Goal: Task Accomplishment & Management: Use online tool/utility

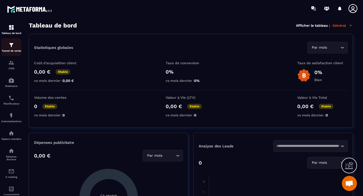
click at [9, 47] on img at bounding box center [11, 45] width 6 height 6
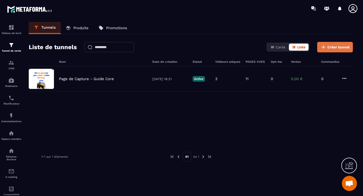
click at [327, 46] on button "Créer tunnel" at bounding box center [335, 47] width 36 height 11
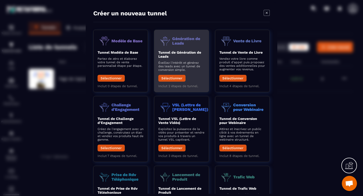
click at [182, 64] on p "Éveillez l'intérêt et générez des leads avec un tunnel de conversion simple." at bounding box center [181, 66] width 46 height 11
click at [174, 77] on button "Sélectionner" at bounding box center [171, 78] width 27 height 7
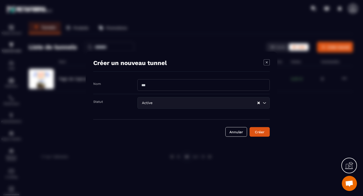
click at [241, 84] on input "Modal window" at bounding box center [203, 85] width 132 height 12
type input "**"
click at [260, 135] on button "Créer" at bounding box center [260, 132] width 20 height 10
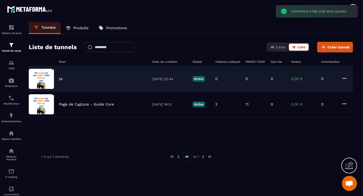
click at [59, 77] on p "te" at bounding box center [61, 79] width 4 height 5
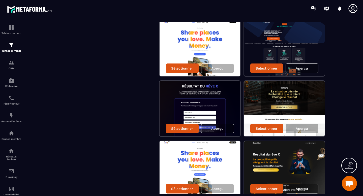
scroll to position [230, 0]
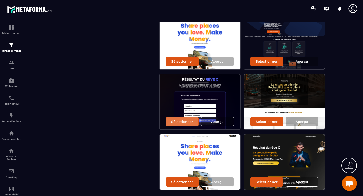
click at [191, 122] on p "Sélectionner" at bounding box center [182, 122] width 22 height 4
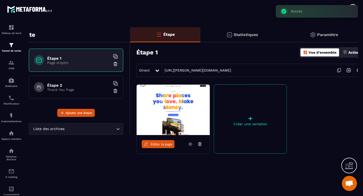
click at [159, 144] on span "Éditer la page" at bounding box center [162, 144] width 22 height 4
